Goal: Navigation & Orientation: Find specific page/section

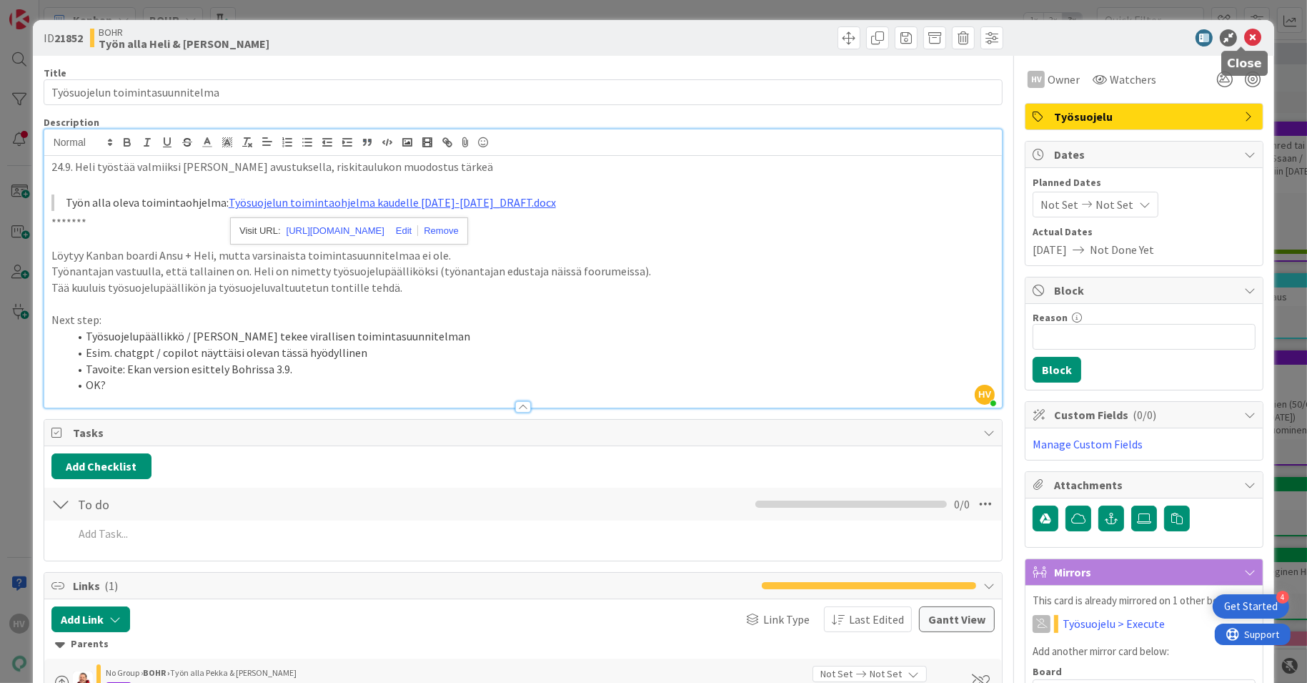
click at [1244, 37] on icon at bounding box center [1252, 37] width 17 height 17
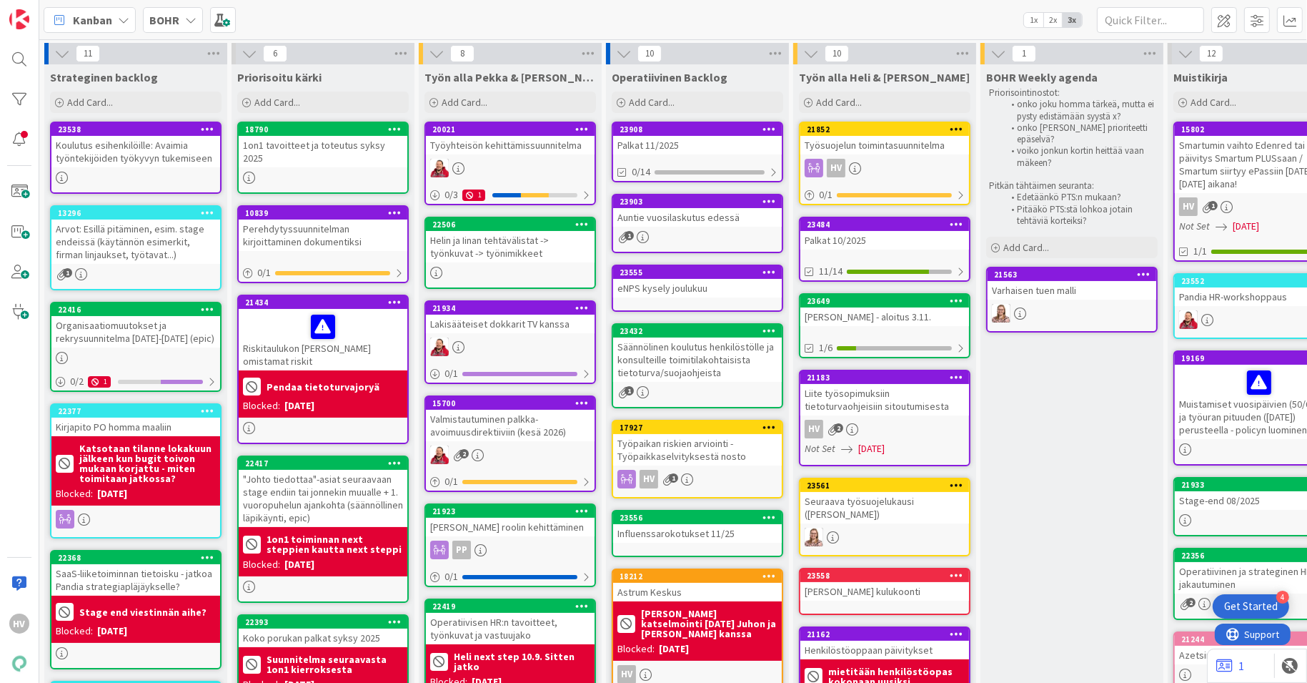
click at [882, 311] on div "[PERSON_NAME] - aloitus 3.11." at bounding box center [884, 316] width 169 height 19
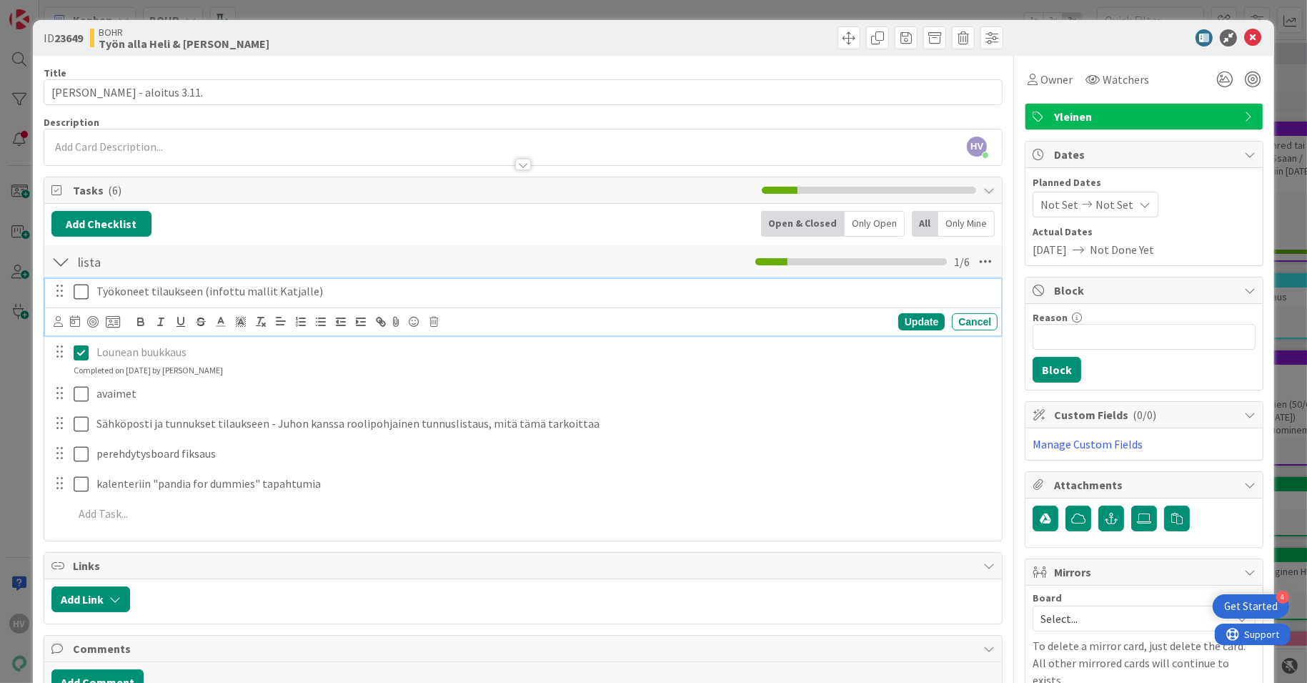
click at [78, 288] on icon at bounding box center [81, 291] width 15 height 17
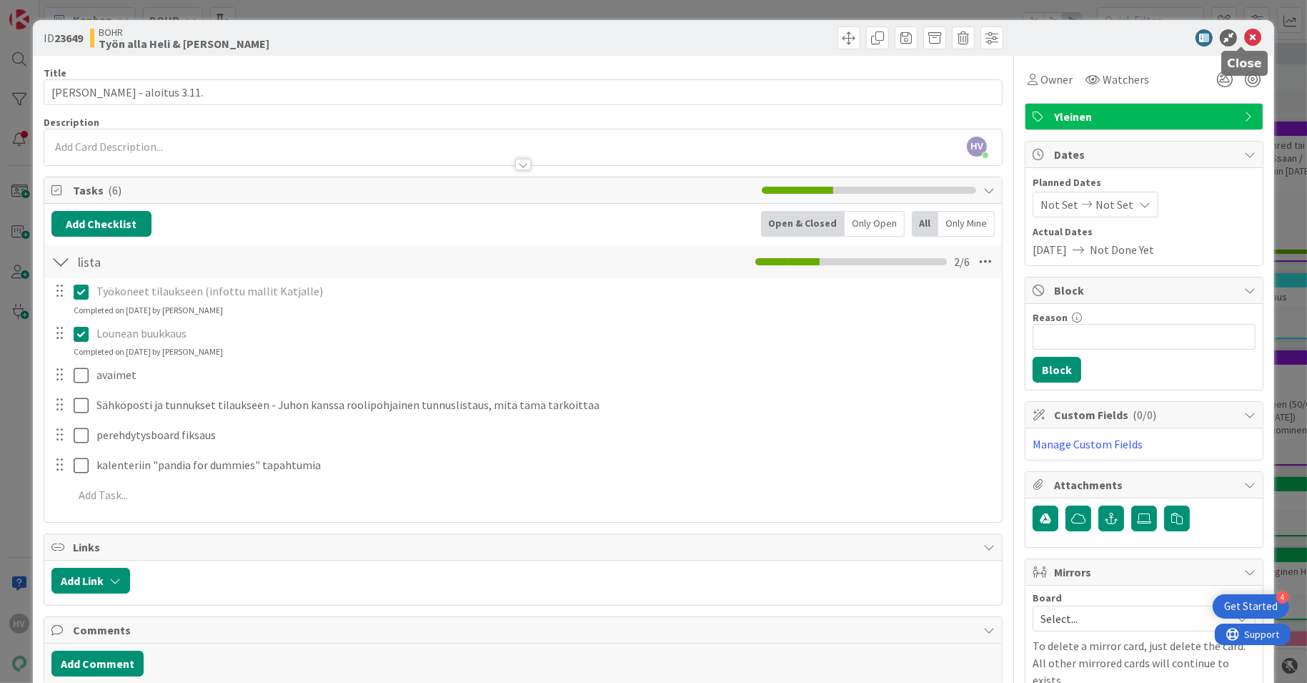
click at [1244, 39] on icon at bounding box center [1252, 37] width 17 height 17
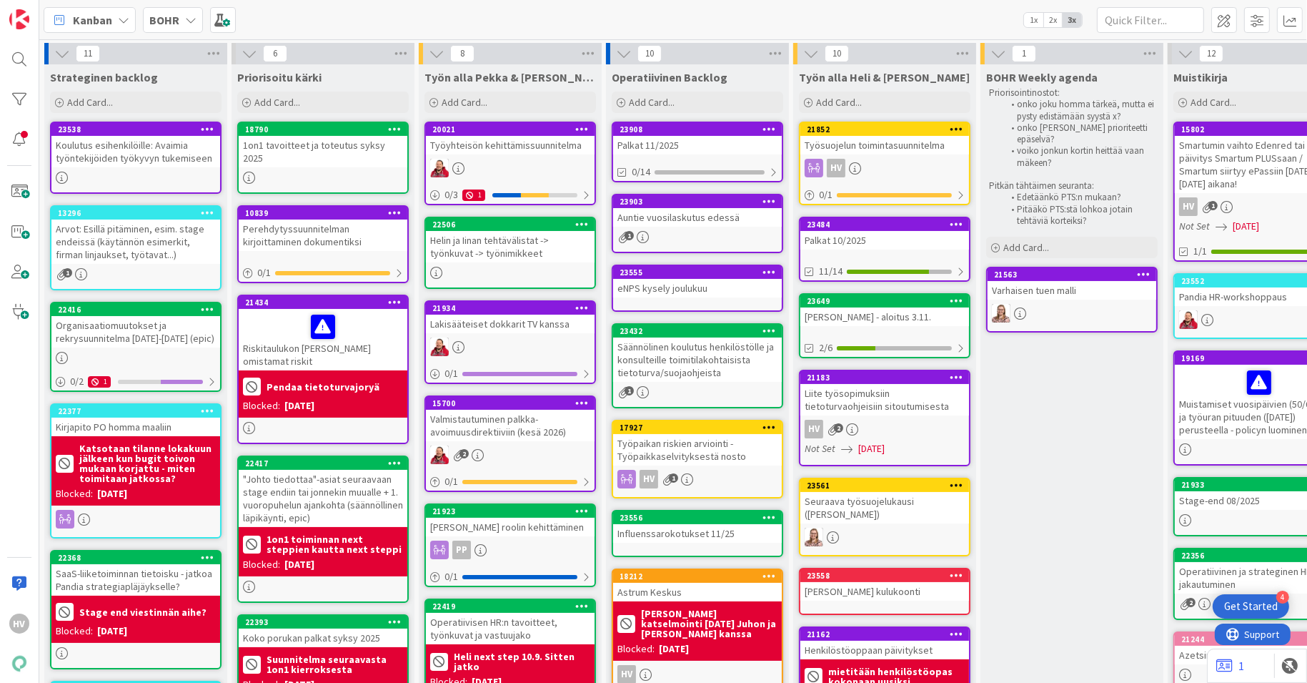
click at [676, 337] on div "Säännölinen koulutus henkilöstölle ja konsulteille toimitilakohtaisista tietotu…" at bounding box center [697, 359] width 169 height 44
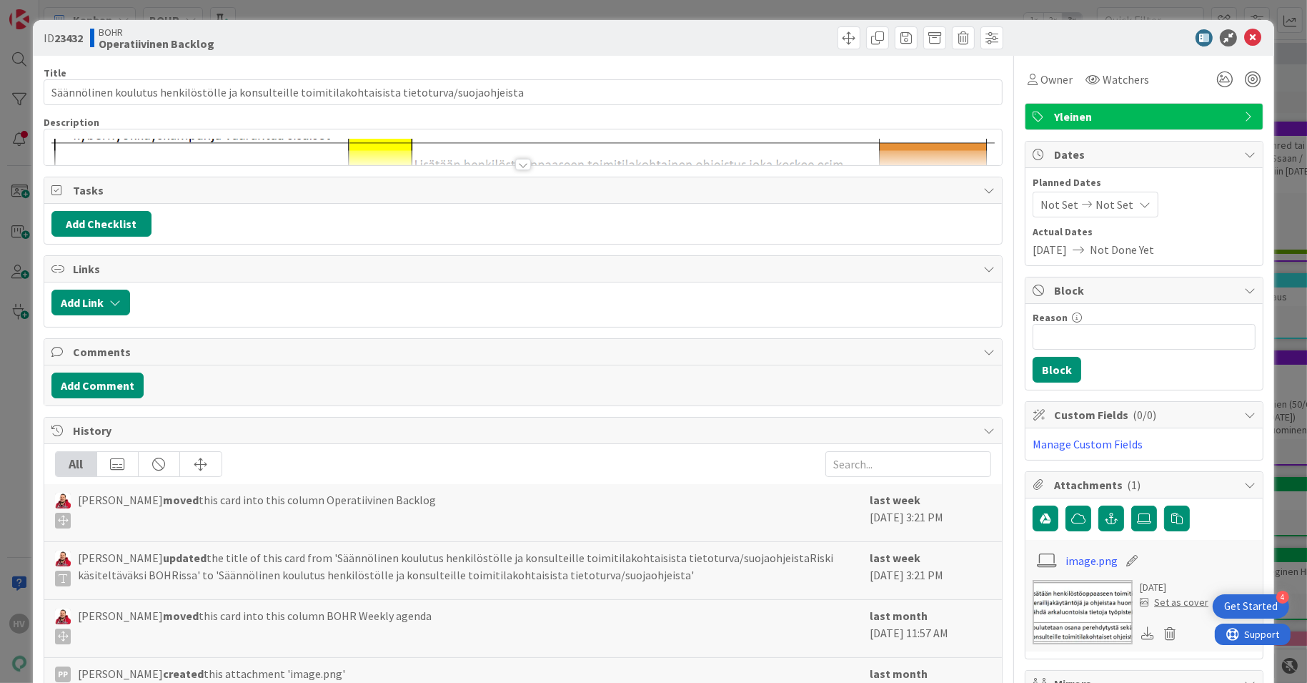
click at [519, 163] on div at bounding box center [523, 164] width 16 height 11
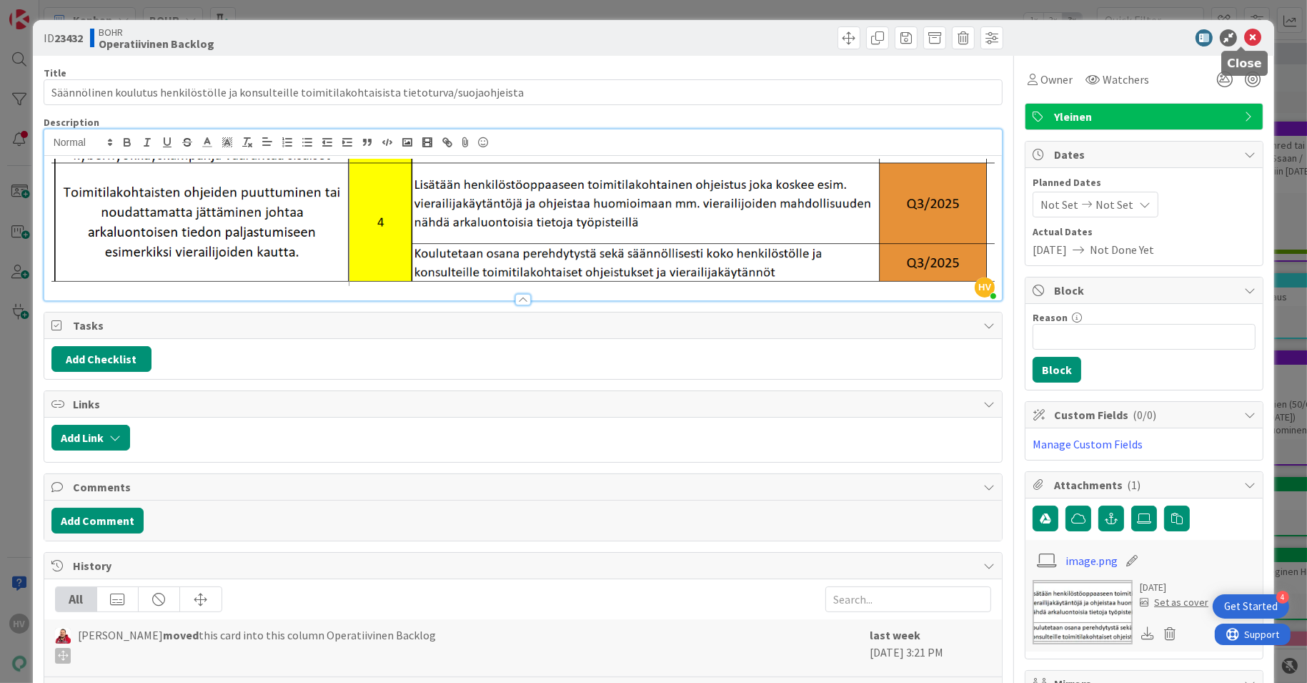
click at [1244, 36] on icon at bounding box center [1252, 37] width 17 height 17
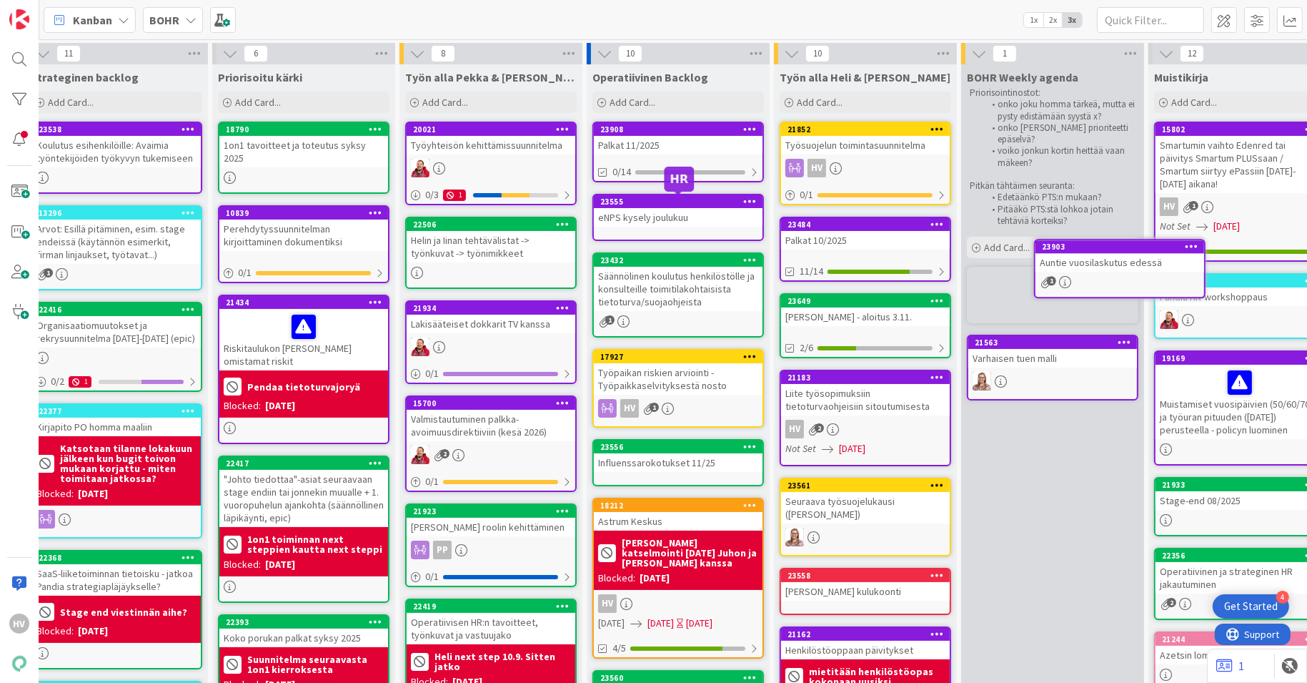
scroll to position [0, 27]
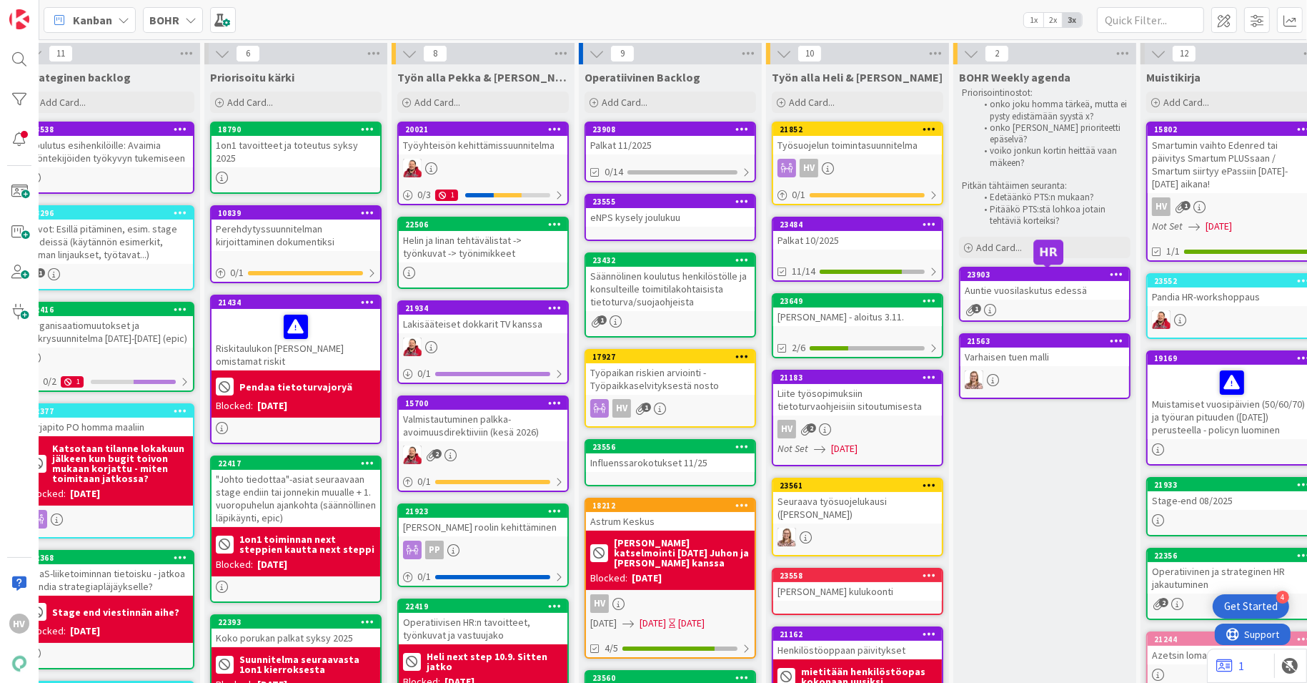
click at [1053, 277] on div "23903" at bounding box center [1048, 274] width 162 height 10
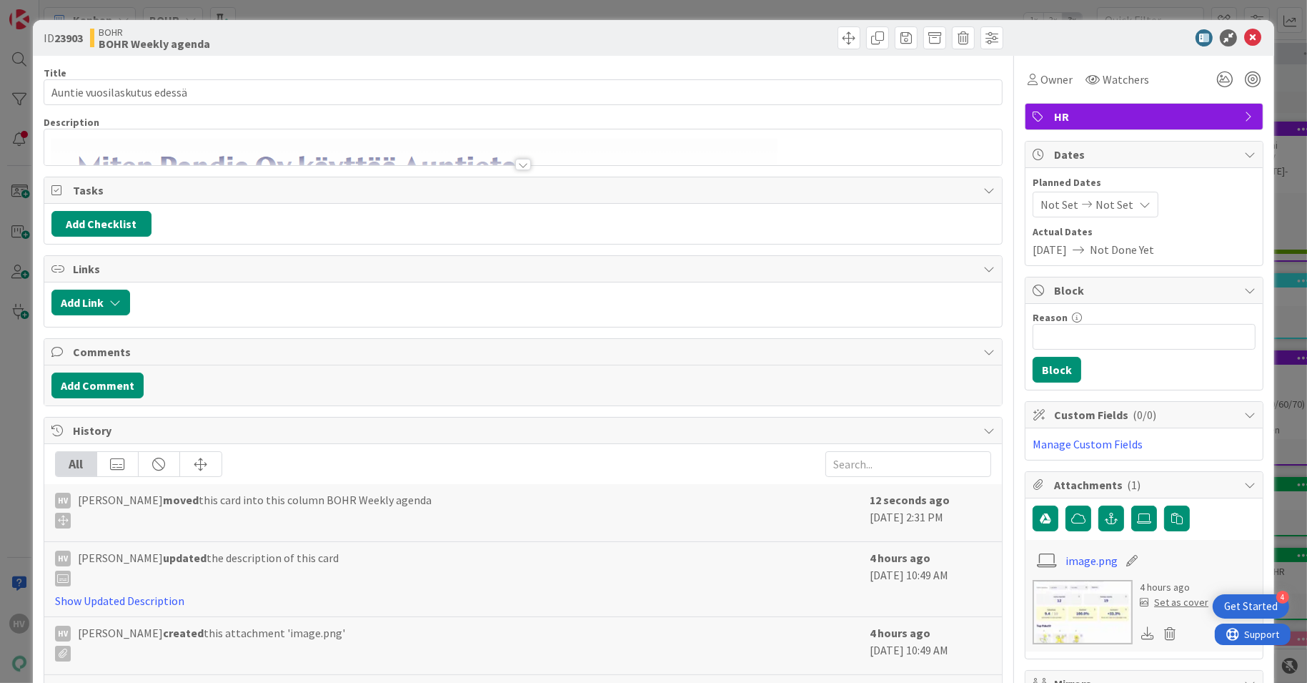
click at [517, 164] on div at bounding box center [523, 164] width 16 height 11
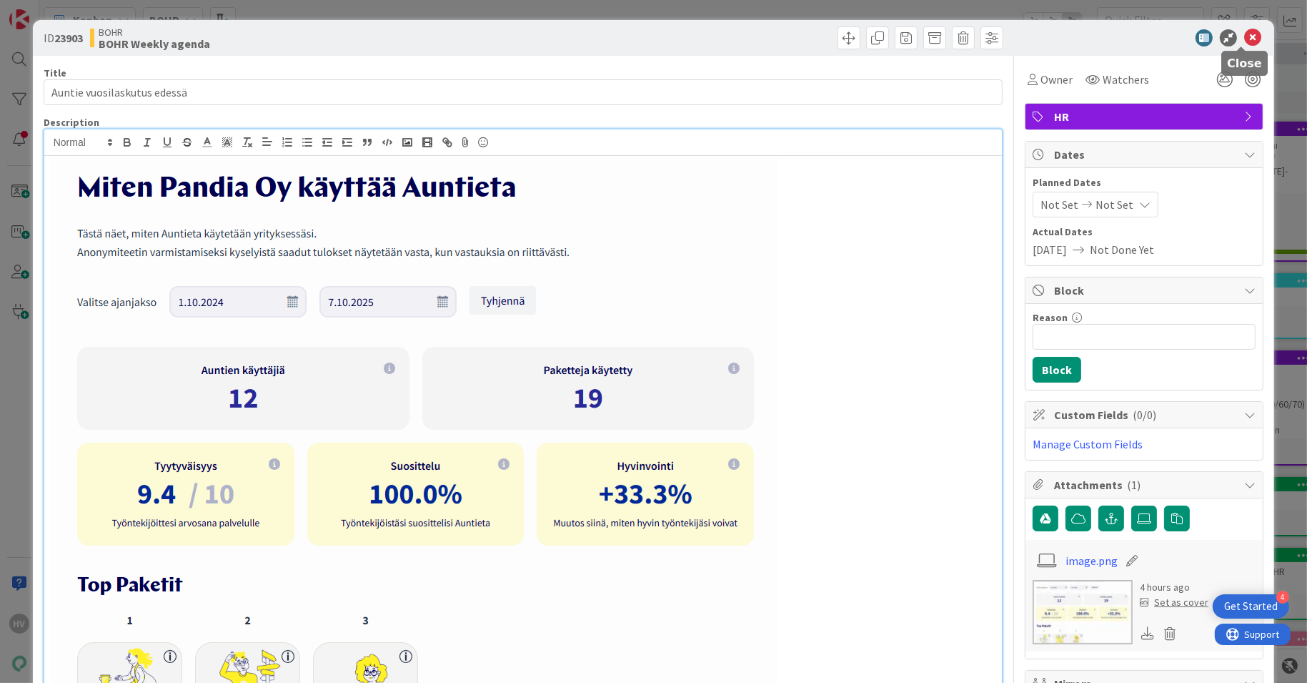
click at [1244, 36] on icon at bounding box center [1252, 37] width 17 height 17
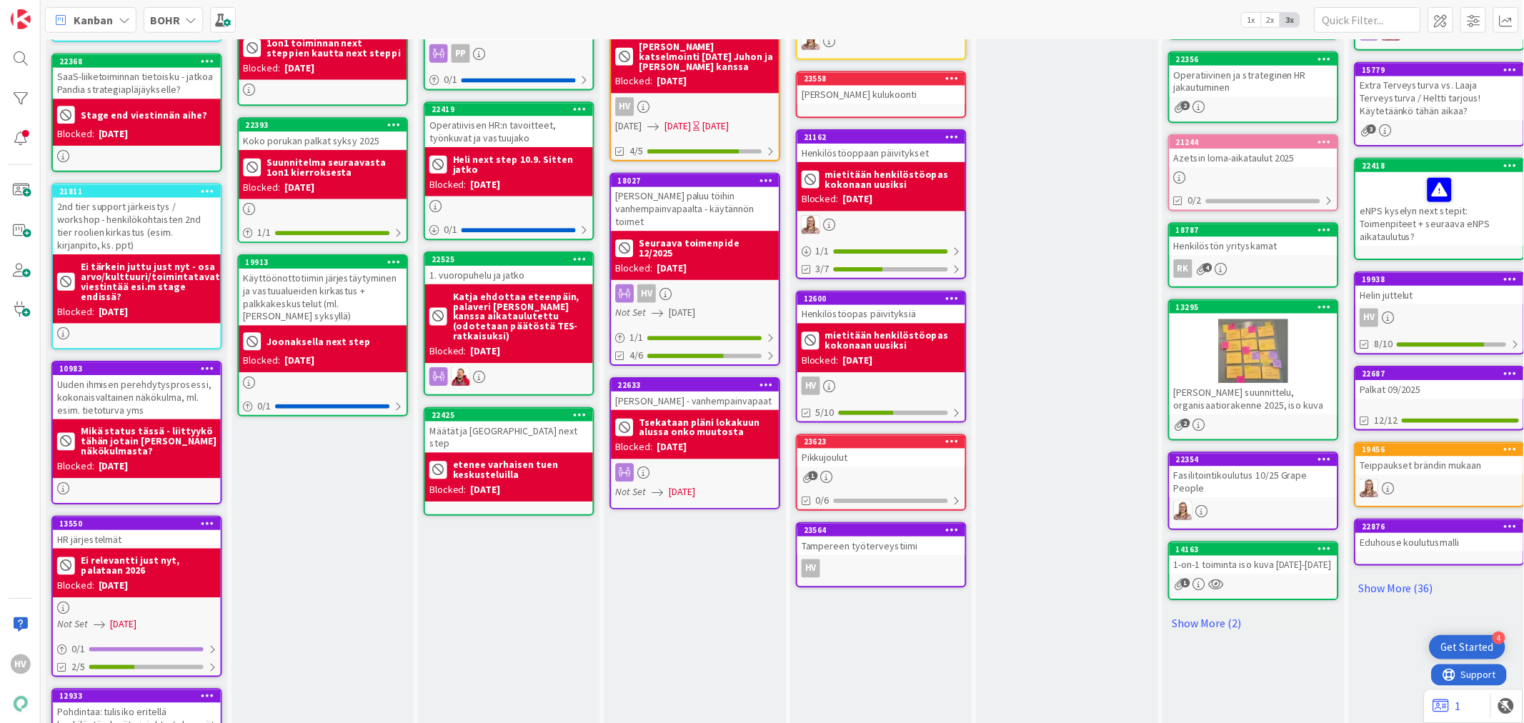
scroll to position [496, 0]
